Goal: Transaction & Acquisition: Purchase product/service

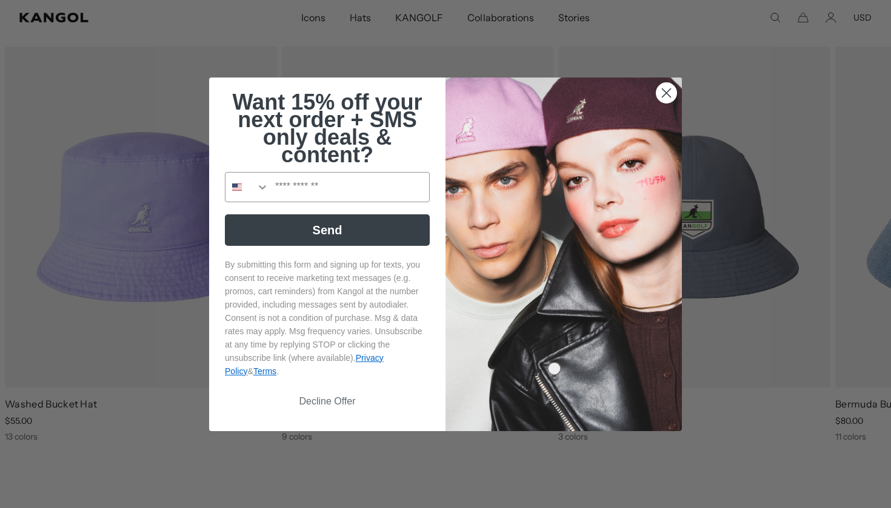
click at [667, 91] on circle "Close dialog" at bounding box center [666, 92] width 20 height 20
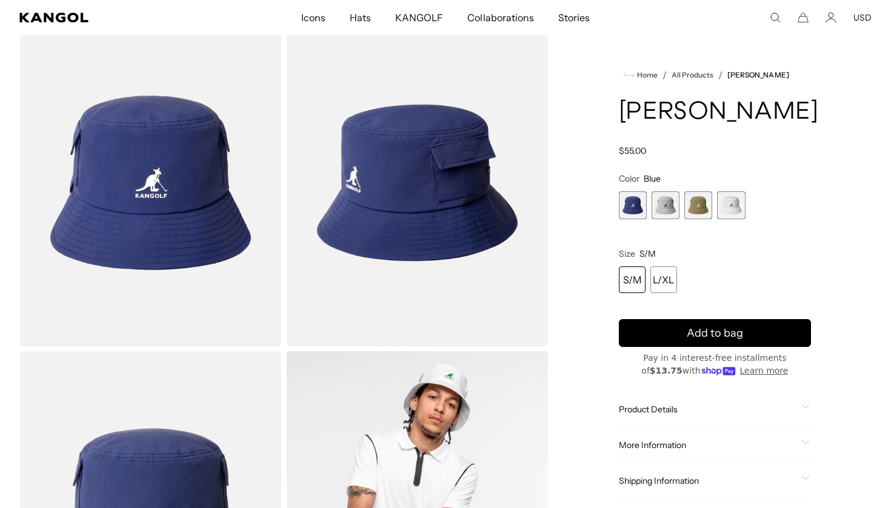
scroll to position [59, 0]
click at [668, 273] on div "L/XL" at bounding box center [663, 280] width 27 height 27
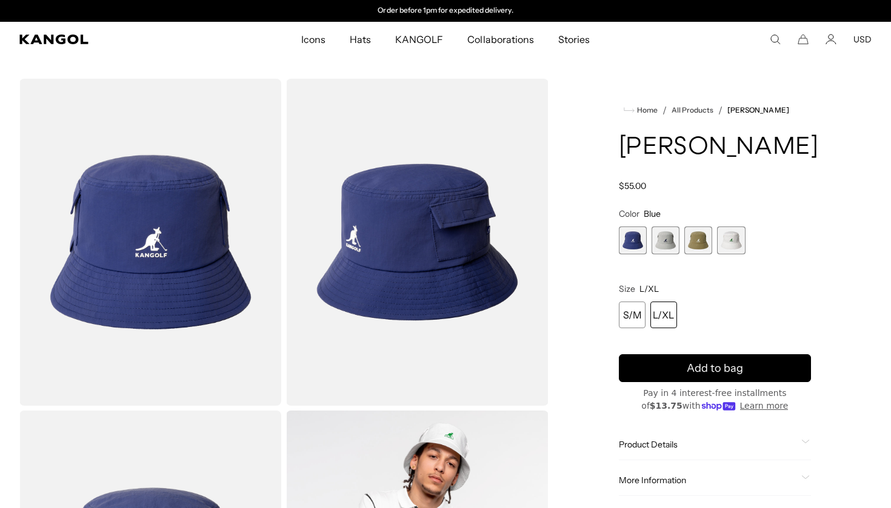
click at [676, 248] on span "2 of 4" at bounding box center [665, 241] width 28 height 28
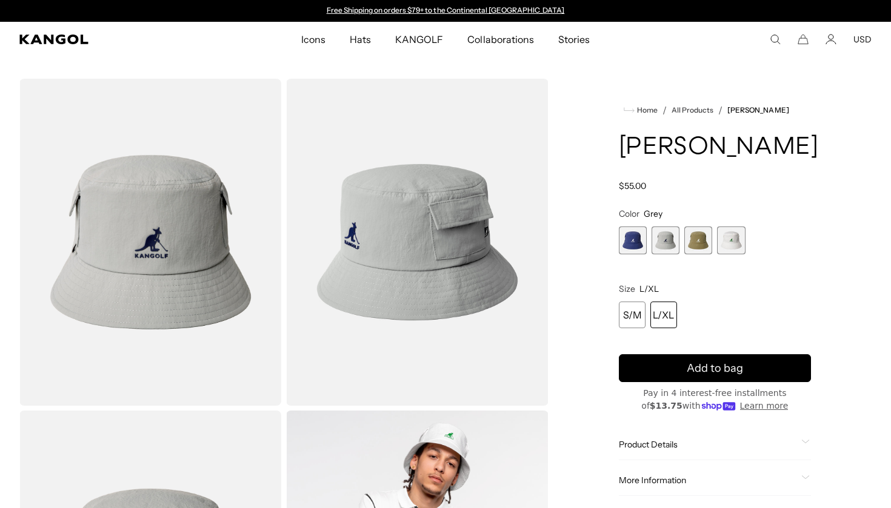
click at [737, 235] on span "4 of 4" at bounding box center [731, 241] width 28 height 28
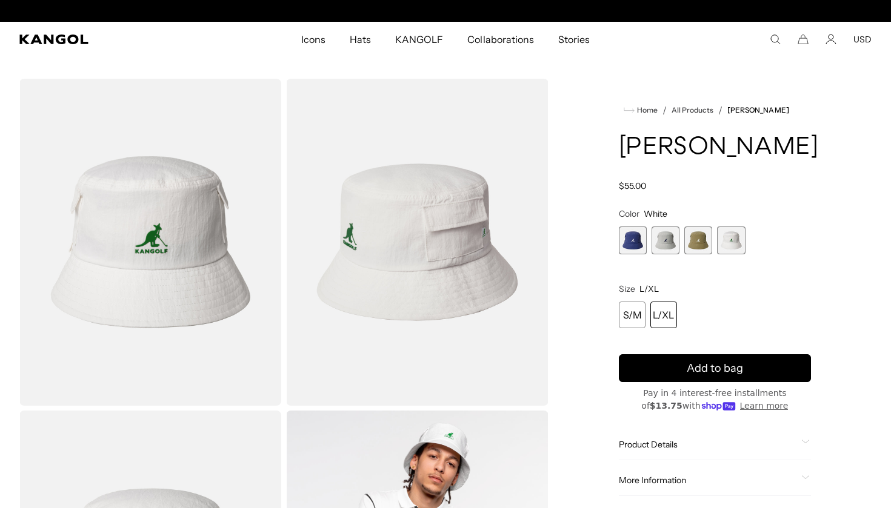
scroll to position [0, 250]
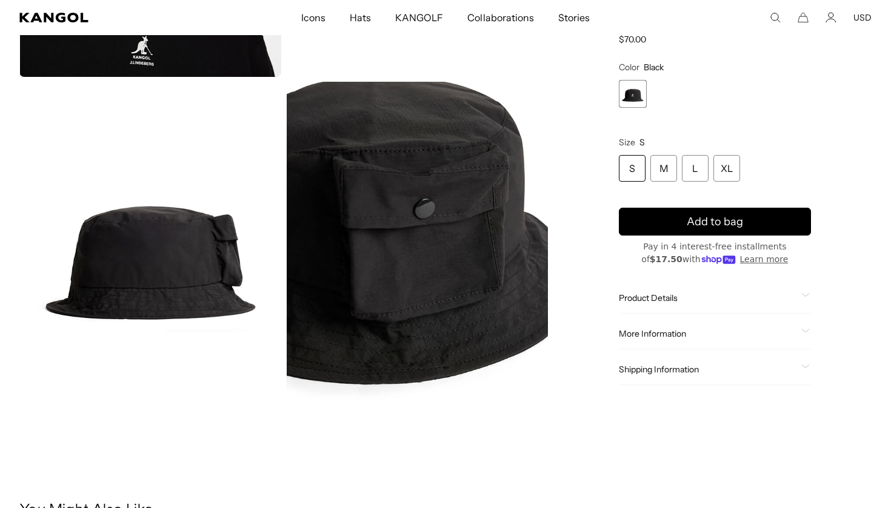
scroll to position [0, 250]
click at [714, 170] on div "XL" at bounding box center [726, 168] width 27 height 27
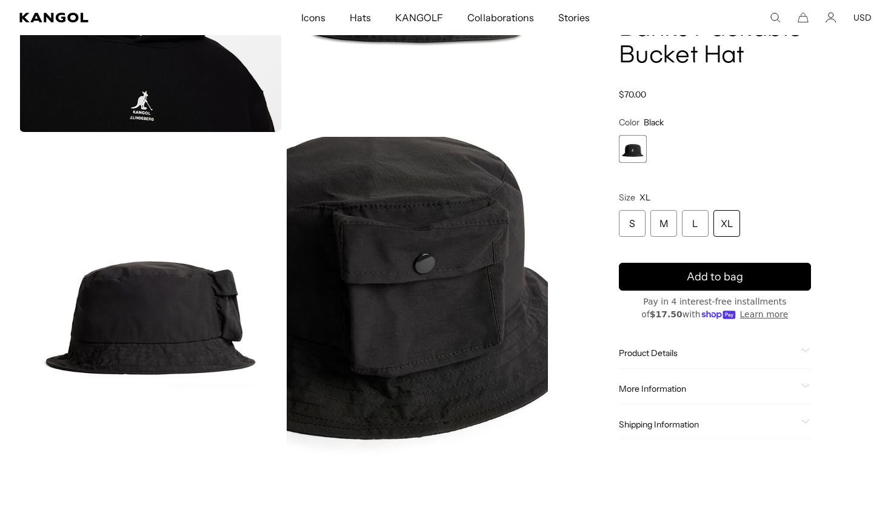
scroll to position [277, 0]
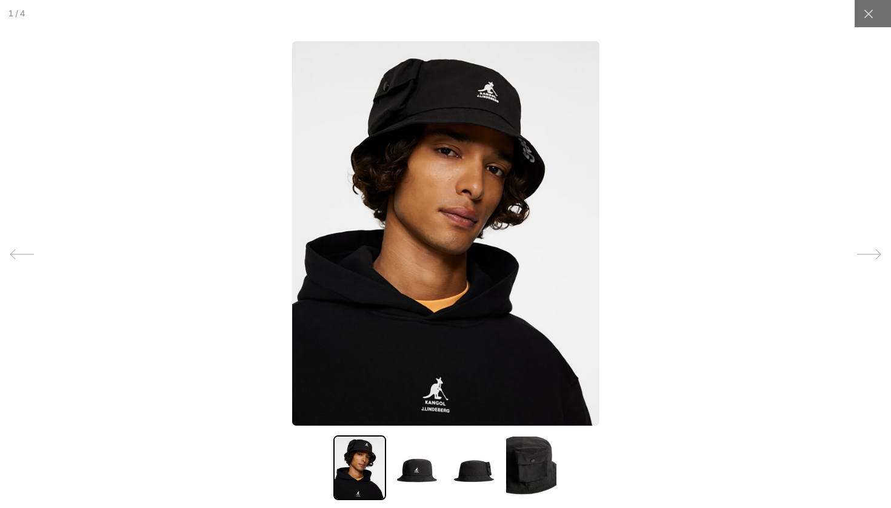
scroll to position [0, 0]
click at [528, 459] on img at bounding box center [531, 468] width 52 height 65
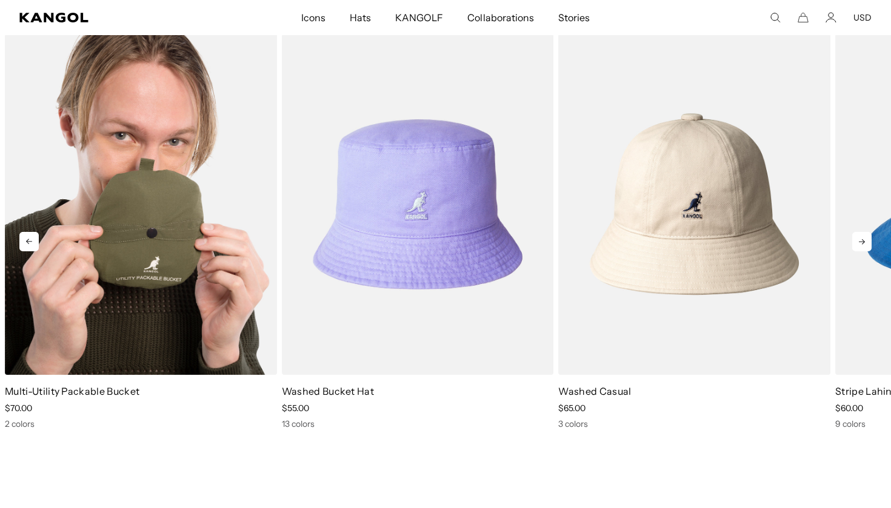
click at [103, 241] on img "1 of 5" at bounding box center [141, 204] width 272 height 341
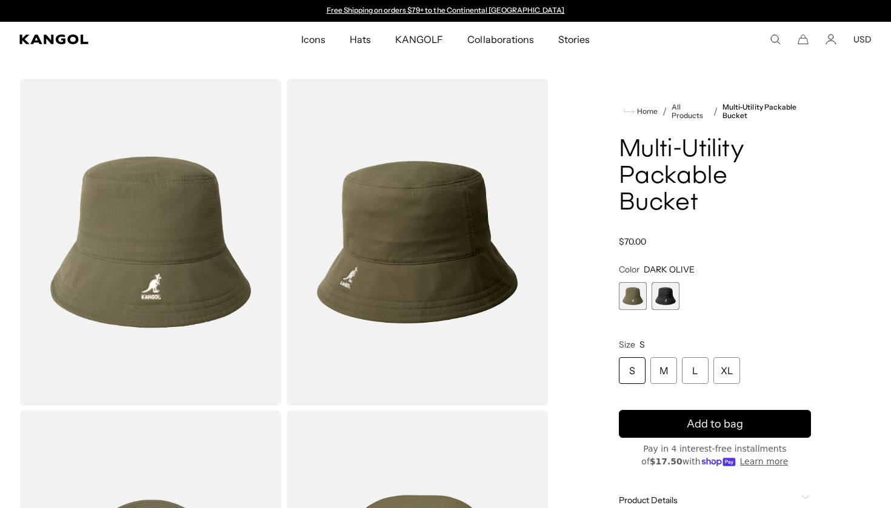
click at [662, 282] on span "2 of 2" at bounding box center [665, 296] width 28 height 28
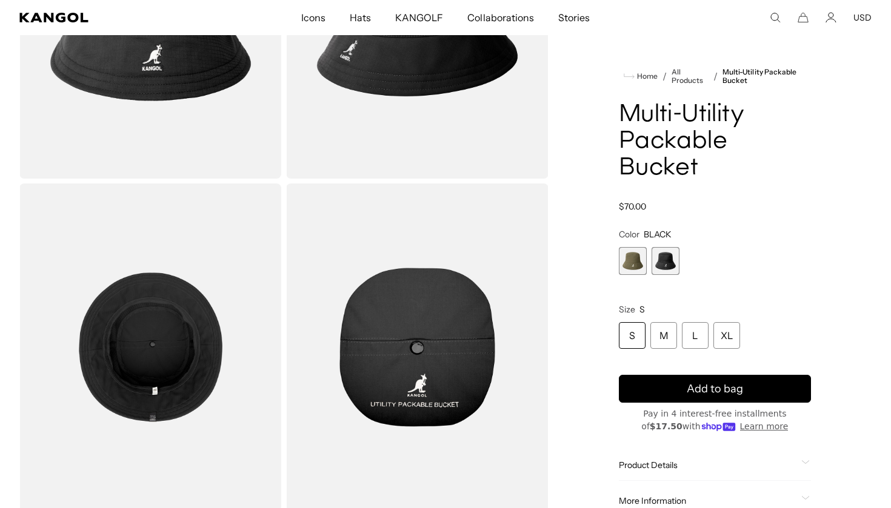
scroll to position [0, 250]
click at [735, 322] on div "XL" at bounding box center [726, 335] width 27 height 27
